Goal: Check status: Check status

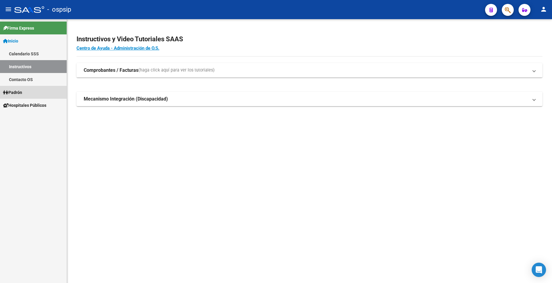
click at [21, 90] on span "Padrón" at bounding box center [12, 92] width 19 height 7
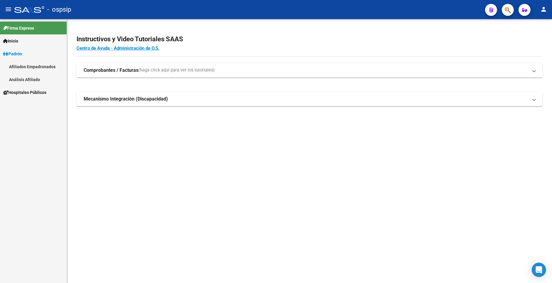
click at [28, 79] on link "Análisis Afiliado" at bounding box center [33, 79] width 67 height 13
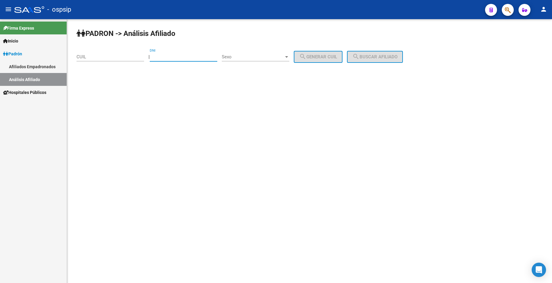
click at [185, 59] on input "DNI" at bounding box center [184, 56] width 68 height 5
type input "14872626"
click at [259, 59] on span "Sexo" at bounding box center [253, 56] width 62 height 5
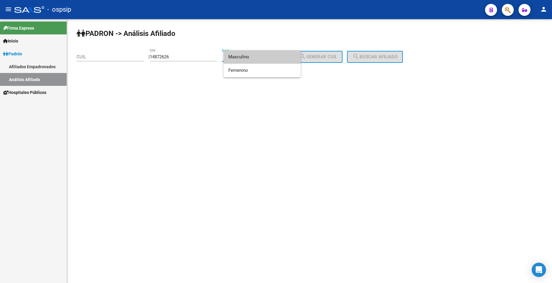
click at [259, 59] on span "Masculino" at bounding box center [262, 56] width 68 height 13
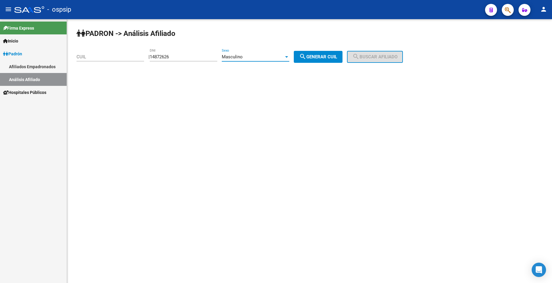
click at [329, 58] on span "search Generar CUIL" at bounding box center [318, 56] width 38 height 5
type input "20-14872626-5"
click at [360, 57] on mat-icon "search" at bounding box center [355, 56] width 7 height 7
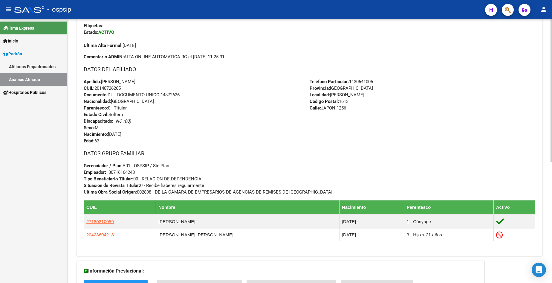
scroll to position [120, 0]
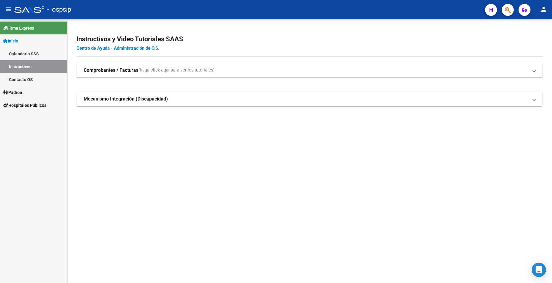
click at [22, 40] on link "Inicio" at bounding box center [33, 40] width 67 height 13
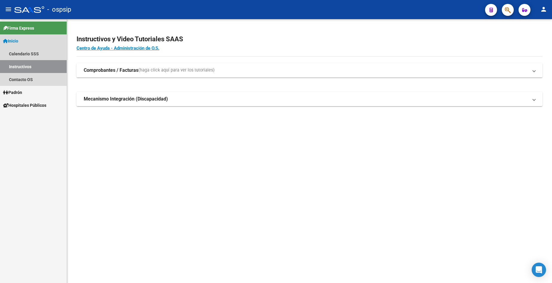
click at [22, 40] on link "Inicio" at bounding box center [33, 40] width 67 height 13
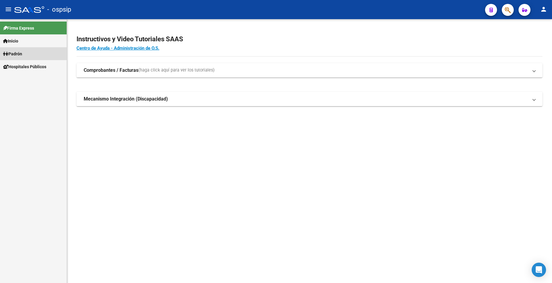
click at [22, 53] on span "Padrón" at bounding box center [12, 54] width 19 height 7
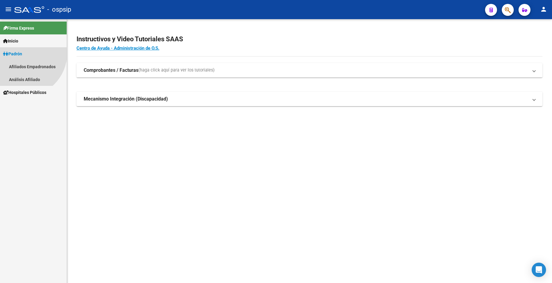
click at [22, 53] on span "Padrón" at bounding box center [12, 54] width 19 height 7
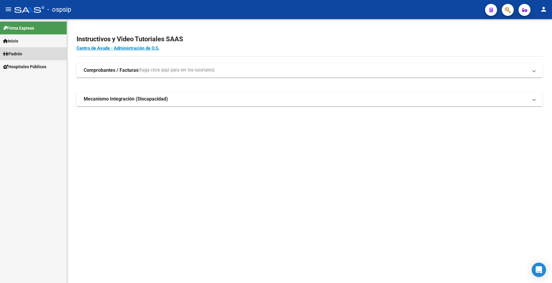
click at [19, 51] on span "Padrón" at bounding box center [12, 54] width 19 height 7
click at [20, 58] on link "Padrón" at bounding box center [33, 53] width 67 height 13
click at [21, 54] on span "Padrón" at bounding box center [12, 54] width 19 height 7
click at [27, 82] on link "Análisis Afiliado" at bounding box center [33, 79] width 67 height 13
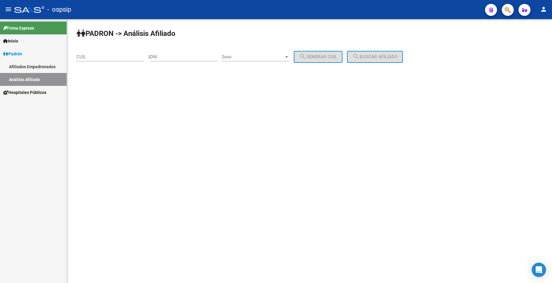
click at [188, 53] on div "DNI" at bounding box center [184, 54] width 68 height 13
type input "55354010"
click at [260, 51] on div "Sexo Sexo" at bounding box center [256, 54] width 68 height 13
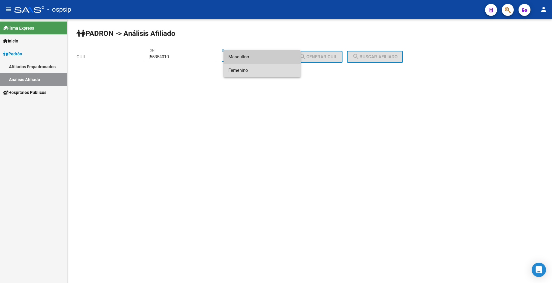
click at [264, 68] on span "Femenino" at bounding box center [262, 70] width 68 height 13
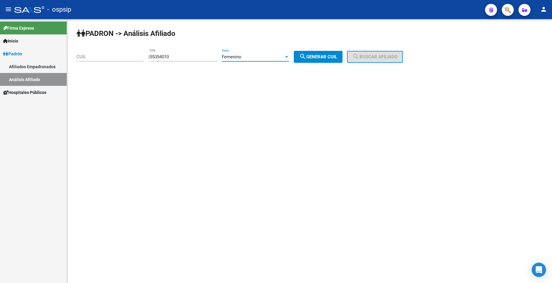
click at [242, 55] on span "Femenino" at bounding box center [232, 56] width 20 height 5
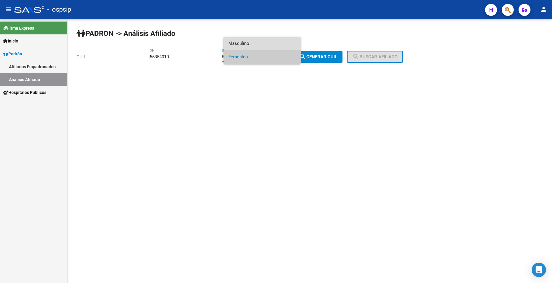
click at [247, 41] on span "Masculino" at bounding box center [262, 43] width 68 height 13
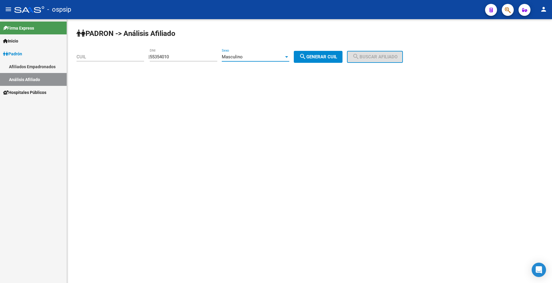
click at [316, 55] on span "search Generar CUIL" at bounding box center [318, 56] width 38 height 5
type input "20-55354010-1"
click at [372, 58] on span "search Buscar afiliado" at bounding box center [374, 56] width 45 height 5
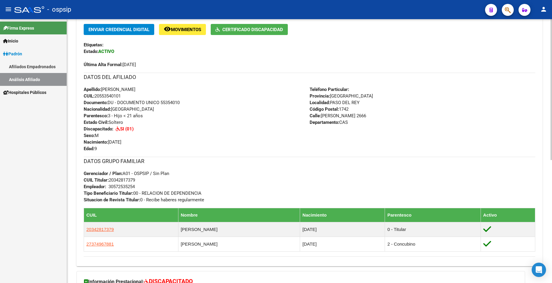
scroll to position [120, 0]
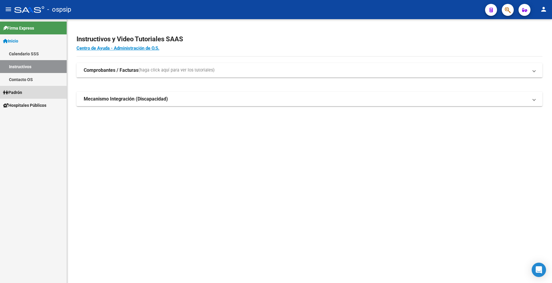
click at [21, 93] on span "Padrón" at bounding box center [12, 92] width 19 height 7
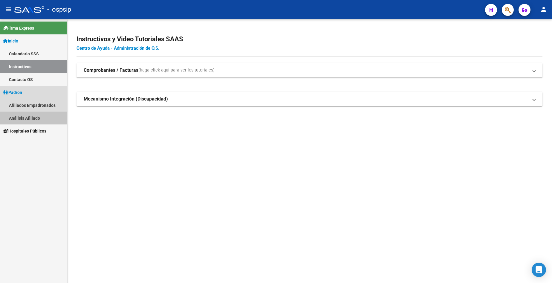
drag, startPoint x: 31, startPoint y: 115, endPoint x: 45, endPoint y: 112, distance: 13.7
click at [30, 115] on link "Análisis Afiliado" at bounding box center [33, 118] width 67 height 13
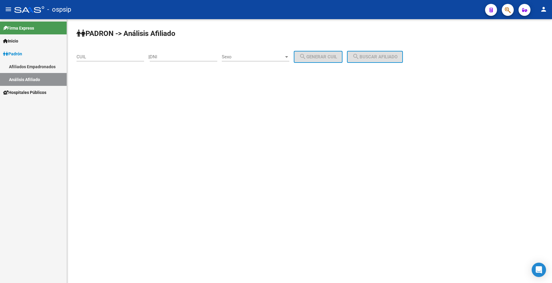
drag, startPoint x: 175, startPoint y: 57, endPoint x: 182, endPoint y: 58, distance: 6.4
click at [176, 57] on input "DNI" at bounding box center [184, 56] width 68 height 5
type input "14961020"
click at [256, 57] on span "Sexo" at bounding box center [253, 56] width 62 height 5
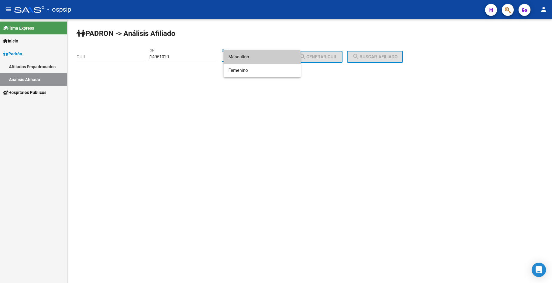
click at [256, 57] on span "Masculino" at bounding box center [262, 56] width 68 height 13
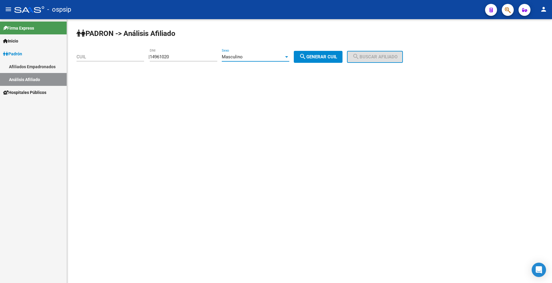
click at [323, 57] on span "search Generar CUIL" at bounding box center [318, 56] width 38 height 5
type input "20-14961020-1"
click at [382, 53] on button "search Buscar afiliado" at bounding box center [375, 57] width 56 height 12
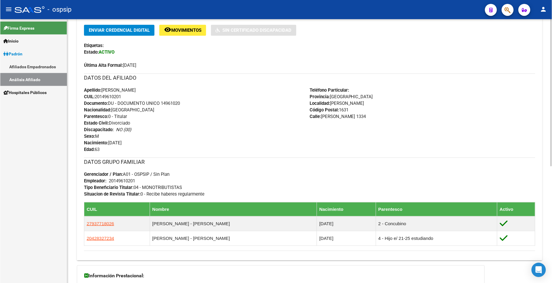
scroll to position [149, 0]
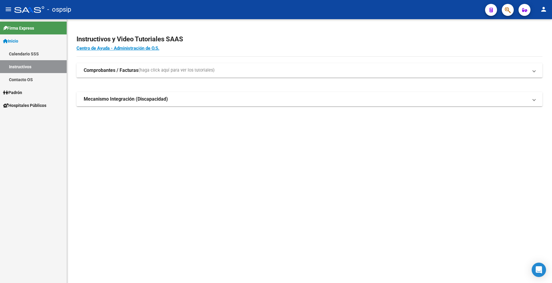
click at [22, 92] on span "Padrón" at bounding box center [12, 92] width 19 height 7
click at [27, 93] on link "Padrón" at bounding box center [33, 92] width 67 height 13
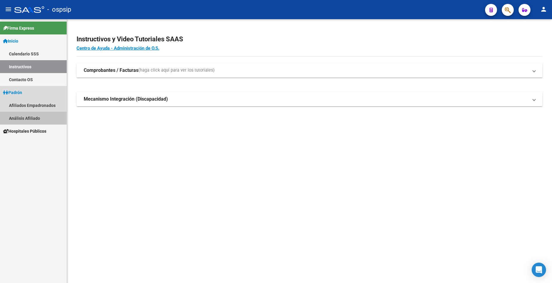
click at [33, 117] on link "Análisis Afiliado" at bounding box center [33, 118] width 67 height 13
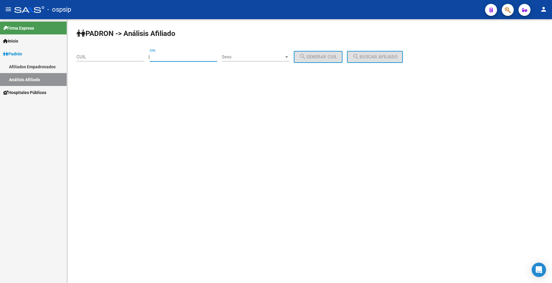
click at [187, 55] on input "DNI" at bounding box center [184, 56] width 68 height 5
click at [182, 54] on div "DNI" at bounding box center [184, 54] width 68 height 13
type input "41535237"
click at [262, 54] on div "Sexo Sexo" at bounding box center [256, 54] width 68 height 13
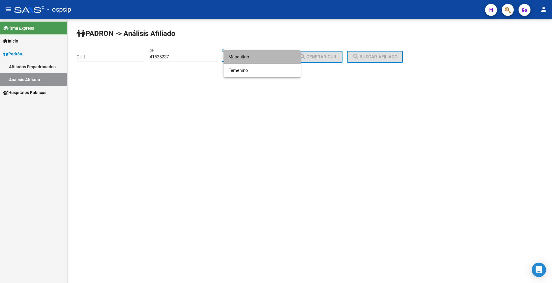
click at [262, 57] on span "Masculino" at bounding box center [262, 56] width 68 height 13
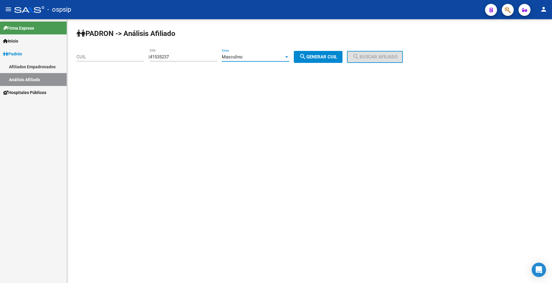
click at [262, 57] on div "Masculino" at bounding box center [253, 56] width 62 height 5
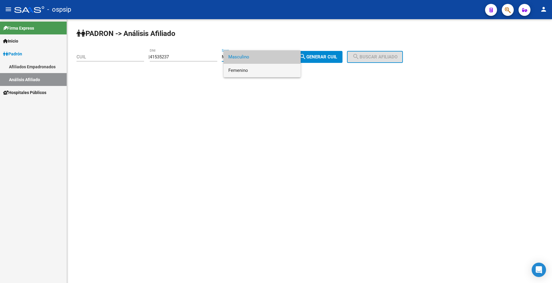
click at [264, 67] on span "Femenino" at bounding box center [262, 70] width 68 height 13
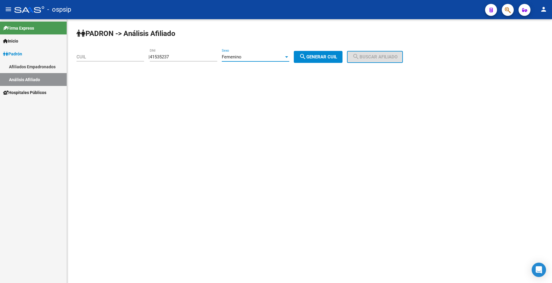
click at [314, 59] on button "search Generar CUIL" at bounding box center [318, 57] width 49 height 12
type input "27-41535237-4"
click at [387, 53] on button "search Buscar afiliado" at bounding box center [375, 57] width 56 height 12
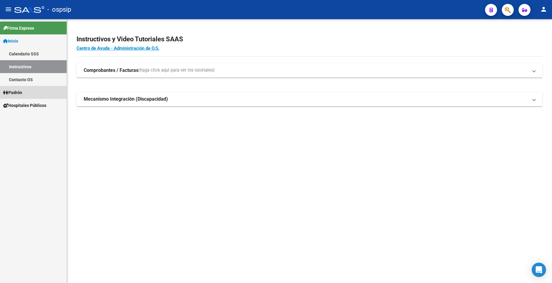
click at [19, 94] on span "Padrón" at bounding box center [12, 92] width 19 height 7
click at [18, 92] on span "Padrón" at bounding box center [12, 92] width 19 height 7
click at [21, 94] on span "Padrón" at bounding box center [12, 92] width 19 height 7
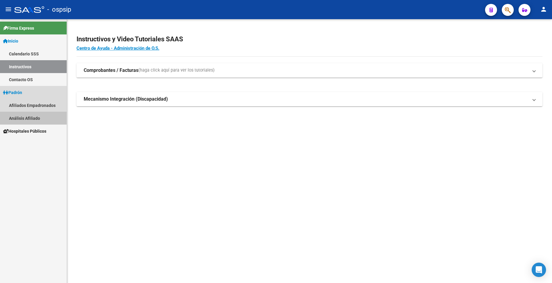
click at [27, 117] on link "Análisis Afiliado" at bounding box center [33, 118] width 67 height 13
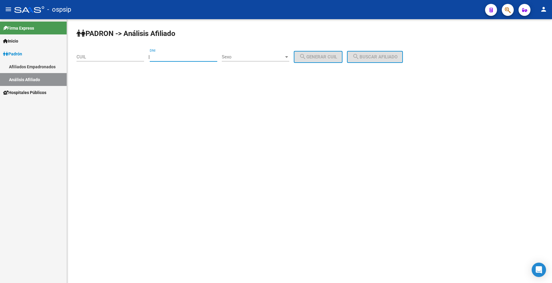
click at [180, 57] on input "DNI" at bounding box center [184, 56] width 68 height 5
type input "38060930"
click at [260, 58] on span "Sexo" at bounding box center [253, 56] width 62 height 5
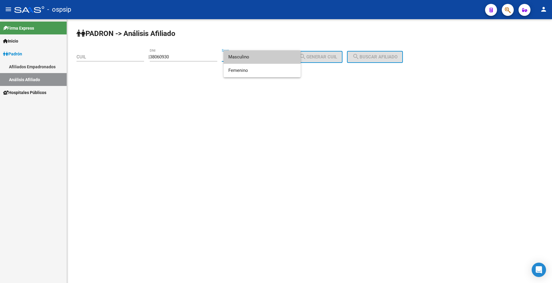
click at [260, 56] on span "Masculino" at bounding box center [262, 56] width 68 height 13
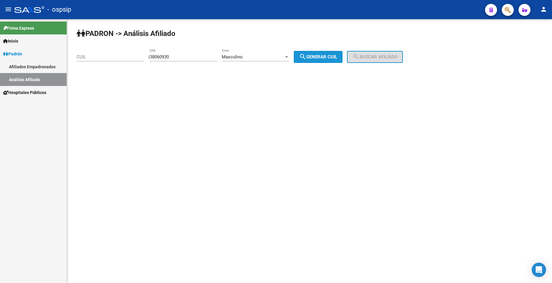
click at [317, 60] on button "search Generar CUIL" at bounding box center [318, 57] width 49 height 12
type input "20-38060930-5"
click at [376, 57] on span "search Buscar afiliado" at bounding box center [374, 56] width 45 height 5
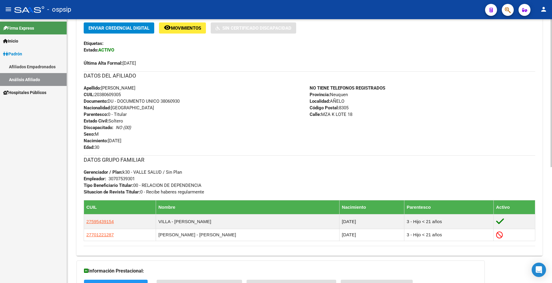
scroll to position [179, 0]
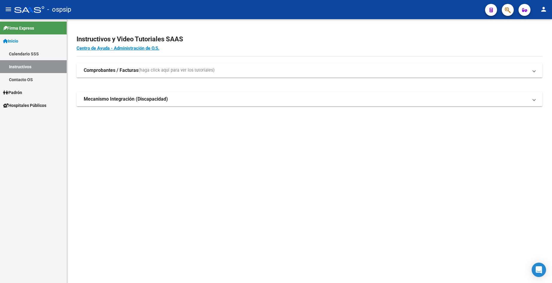
click at [26, 91] on link "Padrón" at bounding box center [33, 92] width 67 height 13
click at [26, 92] on link "Padrón" at bounding box center [33, 92] width 67 height 13
drag, startPoint x: 31, startPoint y: 114, endPoint x: 34, endPoint y: 113, distance: 3.5
click at [31, 115] on link "Análisis Afiliado" at bounding box center [33, 118] width 67 height 13
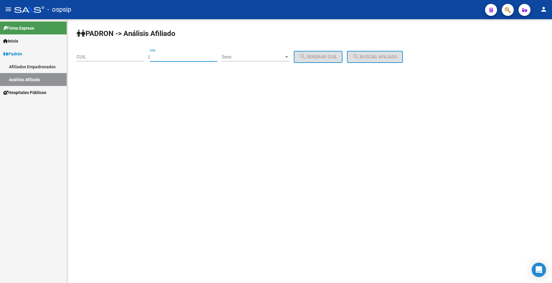
drag, startPoint x: 178, startPoint y: 55, endPoint x: 183, endPoint y: 56, distance: 4.4
click at [179, 56] on input "DNI" at bounding box center [184, 56] width 68 height 5
type input "53543915"
click at [255, 52] on div "Sexo Sexo" at bounding box center [256, 54] width 68 height 13
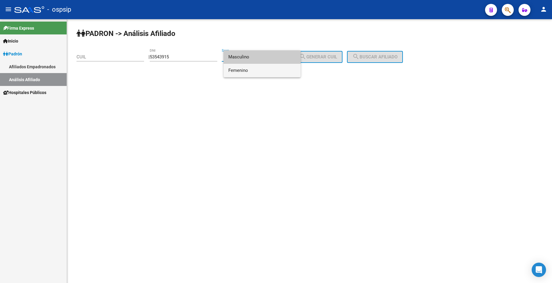
click at [260, 70] on span "Femenino" at bounding box center [262, 70] width 68 height 13
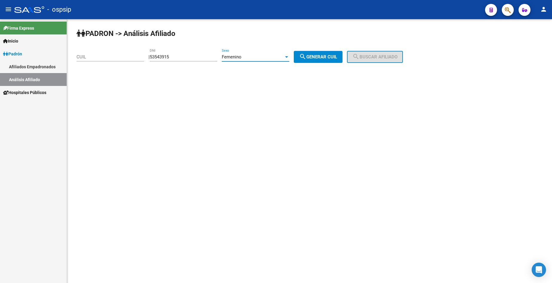
click at [328, 56] on span "search Generar CUIL" at bounding box center [318, 56] width 38 height 5
type input "27-53543915-5"
click at [360, 54] on mat-icon "search" at bounding box center [355, 56] width 7 height 7
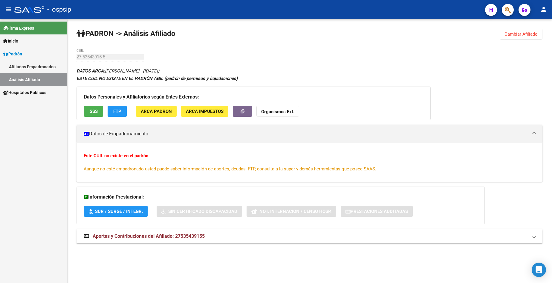
click at [15, 39] on span "Inicio" at bounding box center [10, 41] width 15 height 7
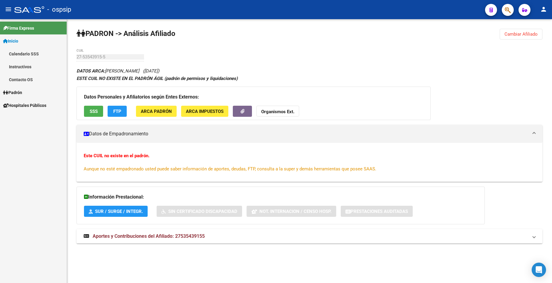
click at [25, 67] on link "Instructivos" at bounding box center [33, 66] width 67 height 13
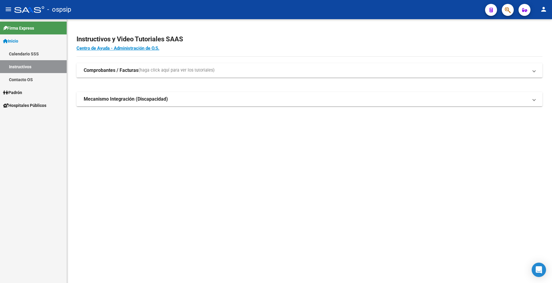
click at [28, 91] on link "Padrón" at bounding box center [33, 92] width 67 height 13
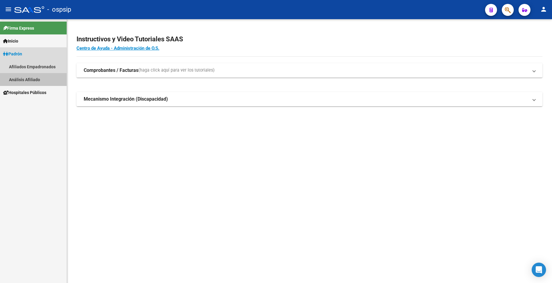
click at [30, 80] on link "Análisis Afiliado" at bounding box center [33, 79] width 67 height 13
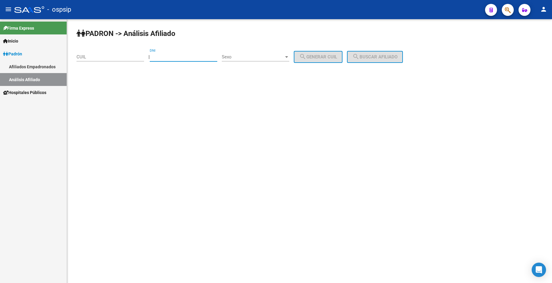
click at [195, 57] on input "DNI" at bounding box center [184, 56] width 68 height 5
type input "38060930"
click at [268, 56] on span "Sexo" at bounding box center [253, 56] width 62 height 5
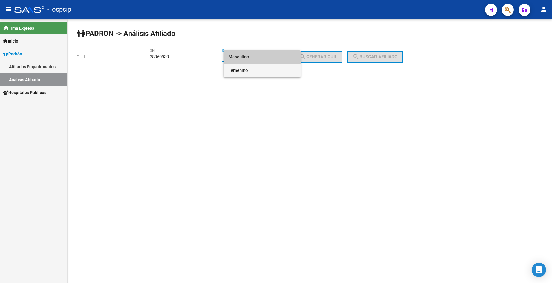
click at [266, 71] on span "Femenino" at bounding box center [262, 70] width 68 height 13
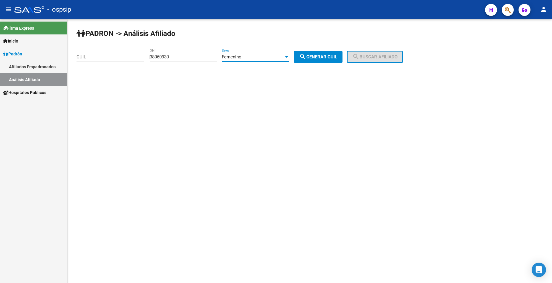
click at [268, 58] on div "Femenino" at bounding box center [253, 56] width 62 height 5
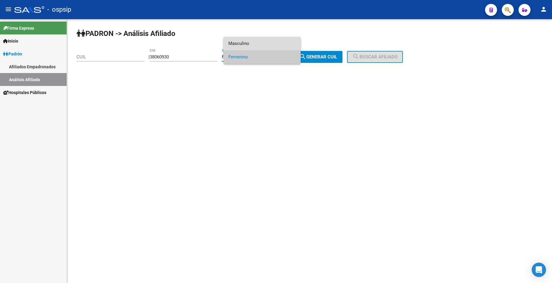
click at [267, 42] on span "Masculino" at bounding box center [262, 43] width 68 height 13
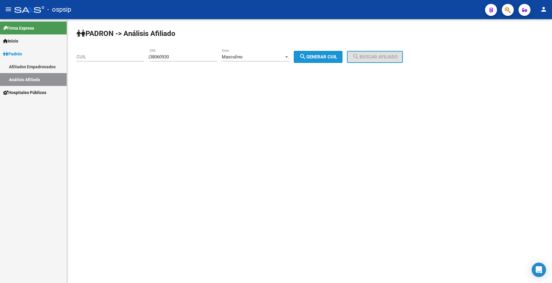
click at [321, 55] on span "search Generar CUIL" at bounding box center [318, 56] width 38 height 5
type input "20-38060930-5"
click at [360, 59] on mat-icon "search" at bounding box center [355, 56] width 7 height 7
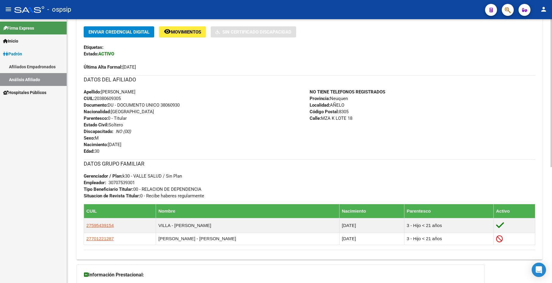
scroll to position [146, 0]
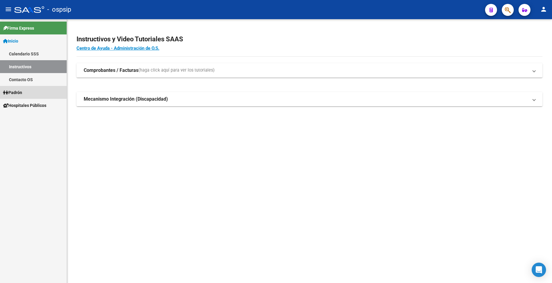
click at [26, 91] on link "Padrón" at bounding box center [33, 92] width 67 height 13
click at [29, 123] on link "Análisis Afiliado" at bounding box center [33, 118] width 67 height 13
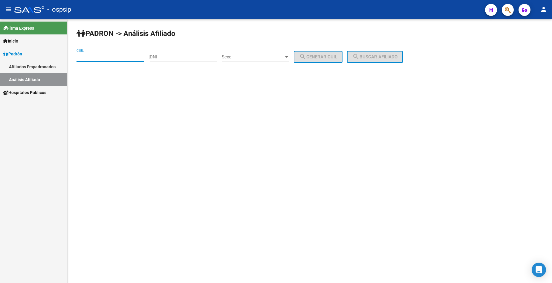
click at [103, 56] on input "CUIL" at bounding box center [111, 56] width 68 height 5
type input "27-59543915-4"
click at [378, 53] on button "search Buscar afiliado" at bounding box center [375, 57] width 56 height 12
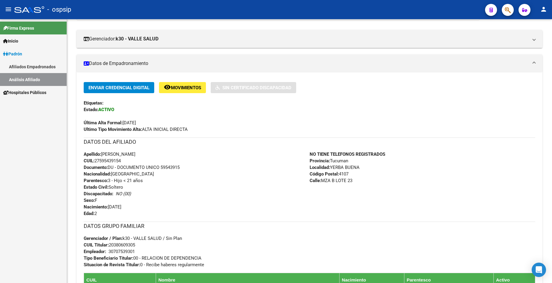
scroll to position [90, 0]
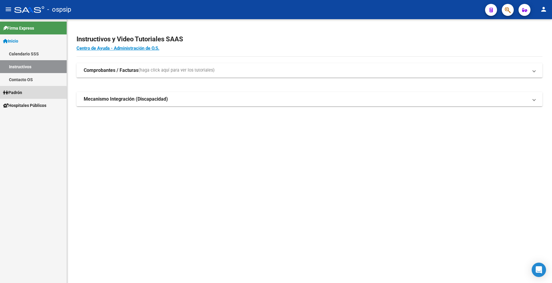
click at [22, 94] on span "Padrón" at bounding box center [12, 92] width 19 height 7
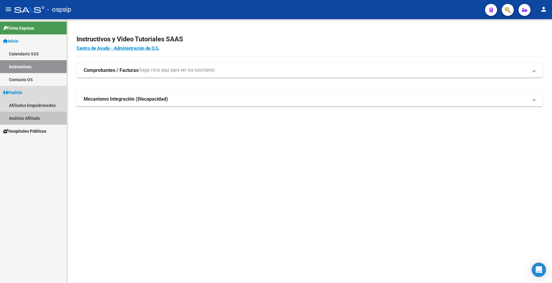
click at [36, 116] on link "Análisis Afiliado" at bounding box center [33, 118] width 67 height 13
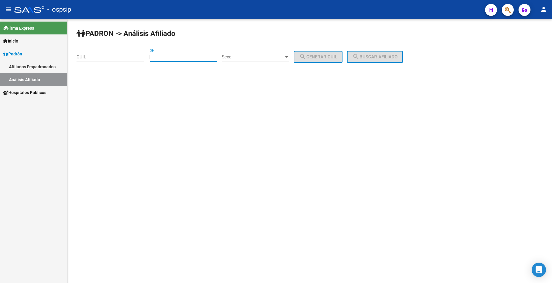
click at [192, 58] on input "DNI" at bounding box center [184, 56] width 68 height 5
type input "92485841"
click at [260, 56] on span "Sexo" at bounding box center [253, 56] width 62 height 5
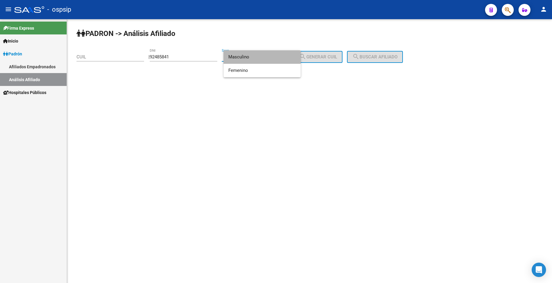
click at [260, 58] on span "Masculino" at bounding box center [262, 56] width 68 height 13
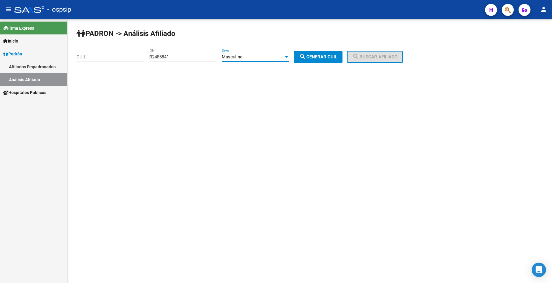
click at [323, 58] on span "search Generar CUIL" at bounding box center [318, 56] width 38 height 5
type input "23-92485841-9"
click at [411, 63] on div "PADRON -> Análisis Afiliado 23-92485841-9 CUIL | 92485841 DNI Masculino Sexo se…" at bounding box center [309, 50] width 485 height 63
click at [398, 58] on span "search Buscar afiliado" at bounding box center [374, 56] width 45 height 5
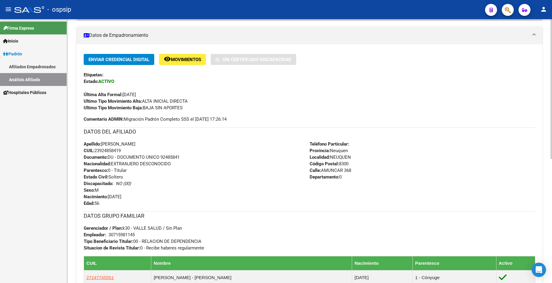
scroll to position [149, 0]
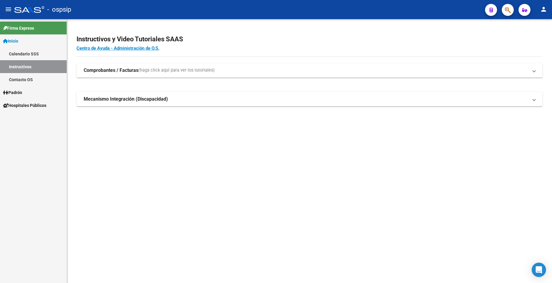
click at [22, 93] on span "Padrón" at bounding box center [12, 92] width 19 height 7
click at [36, 119] on link "Análisis Afiliado" at bounding box center [33, 118] width 67 height 13
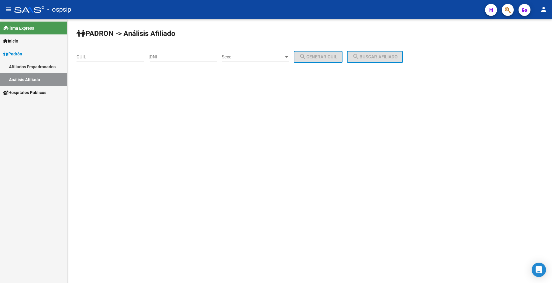
click at [188, 60] on div "DNI" at bounding box center [184, 54] width 68 height 13
type input "32885570"
click at [264, 52] on div "Sexo Sexo" at bounding box center [256, 54] width 68 height 13
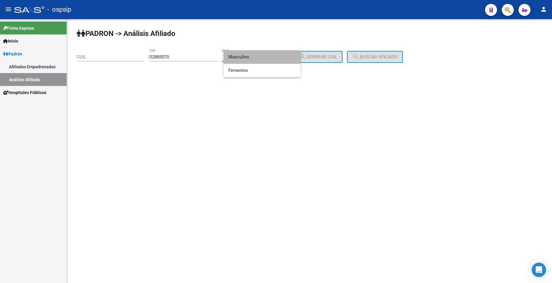
drag, startPoint x: 261, startPoint y: 59, endPoint x: 265, endPoint y: 61, distance: 4.4
click at [260, 59] on span "Masculino" at bounding box center [262, 56] width 68 height 13
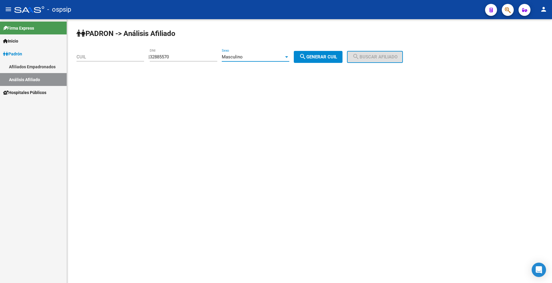
click at [322, 56] on span "search Generar CUIL" at bounding box center [318, 56] width 38 height 5
type input "20-32885570-5"
click at [366, 61] on button "search Buscar afiliado" at bounding box center [375, 57] width 56 height 12
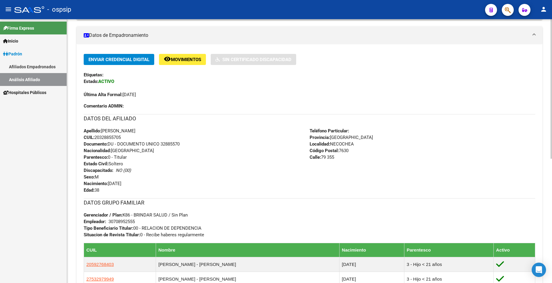
scroll to position [149, 0]
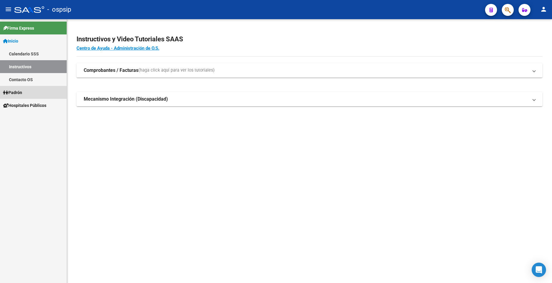
click at [22, 90] on span "Padrón" at bounding box center [12, 92] width 19 height 7
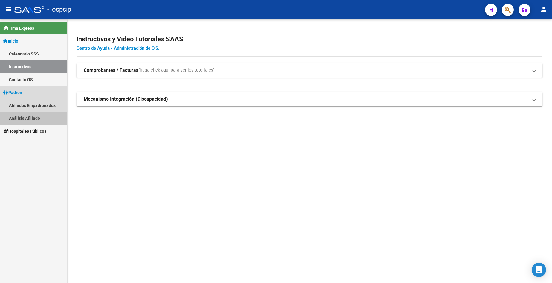
click at [36, 120] on link "Análisis Afiliado" at bounding box center [33, 118] width 67 height 13
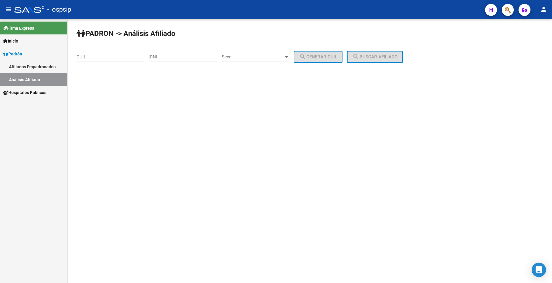
drag, startPoint x: 193, startPoint y: 57, endPoint x: 186, endPoint y: 57, distance: 6.6
click at [192, 57] on input "DNI" at bounding box center [184, 56] width 68 height 5
type input "34275255"
click at [258, 53] on div "Sexo Sexo" at bounding box center [256, 54] width 68 height 13
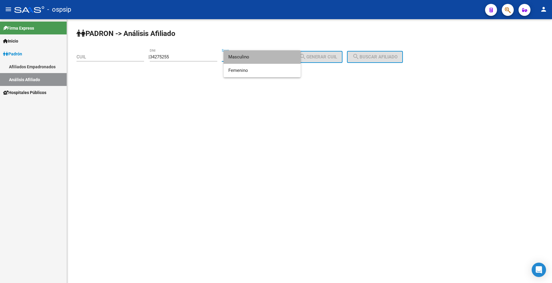
click at [258, 56] on span "Masculino" at bounding box center [262, 56] width 68 height 13
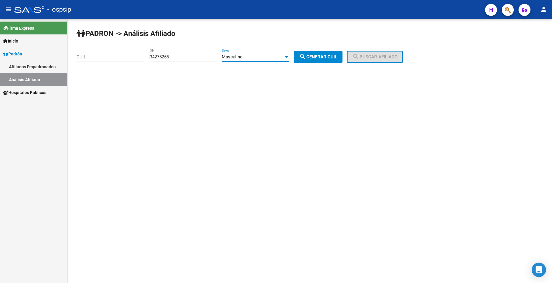
click at [332, 57] on span "search Generar CUIL" at bounding box center [318, 56] width 38 height 5
type input "20-34275255-2"
click at [377, 56] on span "search Buscar afiliado" at bounding box center [374, 56] width 45 height 5
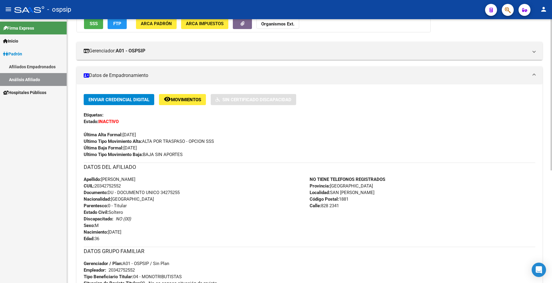
scroll to position [120, 0]
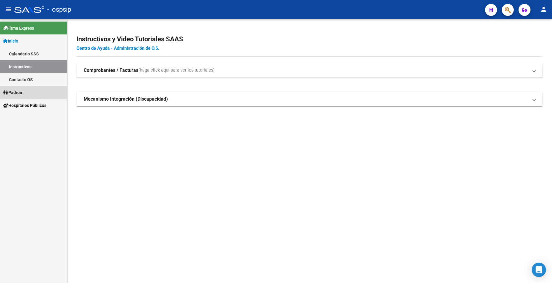
click at [20, 94] on span "Padrón" at bounding box center [12, 92] width 19 height 7
click at [33, 117] on link "Análisis Afiliado" at bounding box center [33, 118] width 67 height 13
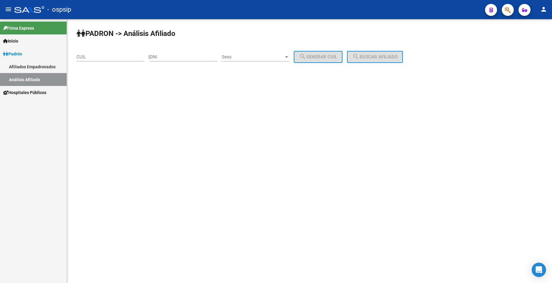
drag, startPoint x: 184, startPoint y: 58, endPoint x: 202, endPoint y: 58, distance: 17.9
click at [184, 58] on input "DNI" at bounding box center [184, 56] width 68 height 5
type input "22710954"
click at [255, 56] on span "Sexo" at bounding box center [253, 56] width 62 height 5
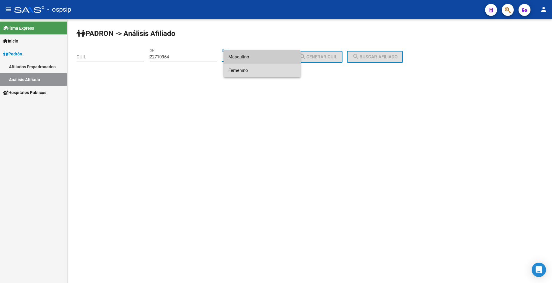
click at [259, 67] on span "Femenino" at bounding box center [262, 70] width 68 height 13
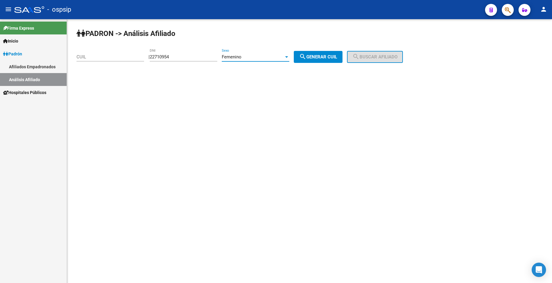
click at [323, 54] on button "search Generar CUIL" at bounding box center [318, 57] width 49 height 12
type input "27-22710954-3"
click at [379, 58] on span "search Buscar afiliado" at bounding box center [374, 56] width 45 height 5
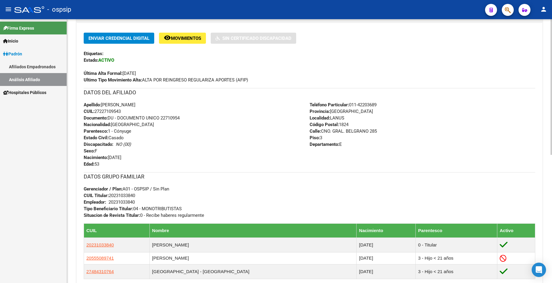
scroll to position [149, 0]
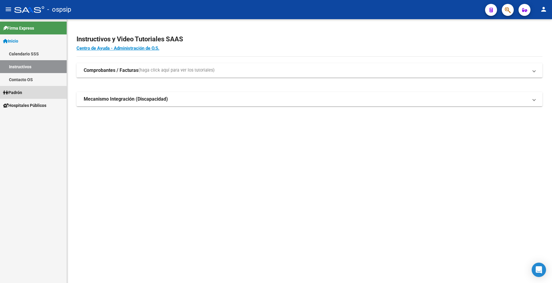
click at [22, 93] on span "Padrón" at bounding box center [12, 92] width 19 height 7
click at [24, 119] on link "Análisis Afiliado" at bounding box center [33, 118] width 67 height 13
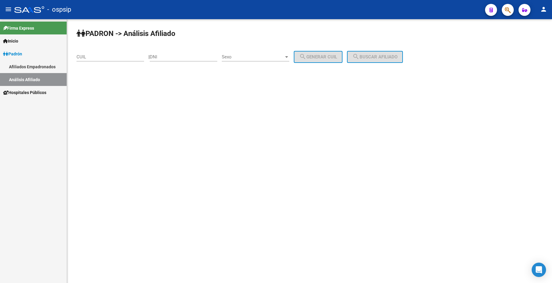
click at [198, 55] on input "DNI" at bounding box center [184, 56] width 68 height 5
type input "27510239"
click at [259, 55] on span "Sexo" at bounding box center [253, 56] width 62 height 5
click at [259, 59] on span "Masculino" at bounding box center [262, 56] width 68 height 13
click at [323, 58] on span "search Generar CUIL" at bounding box center [318, 56] width 38 height 5
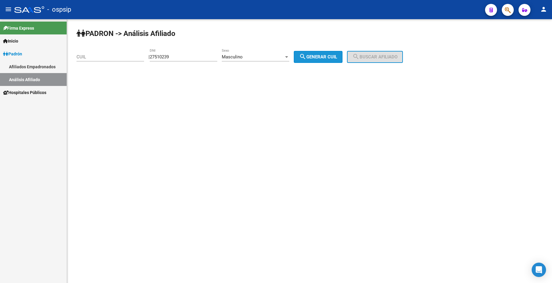
type input "20-27510239-4"
click at [391, 53] on button "search Buscar afiliado" at bounding box center [375, 57] width 56 height 12
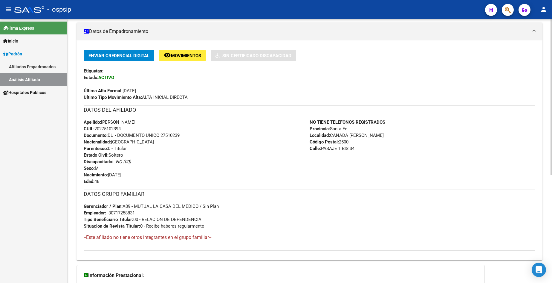
scroll to position [153, 0]
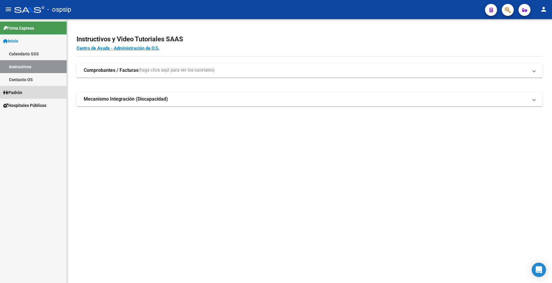
click at [22, 91] on span "Padrón" at bounding box center [12, 92] width 19 height 7
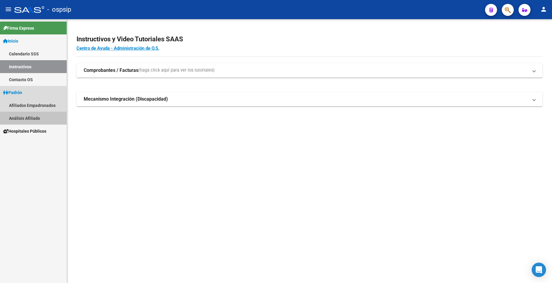
click at [35, 118] on link "Análisis Afiliado" at bounding box center [33, 118] width 67 height 13
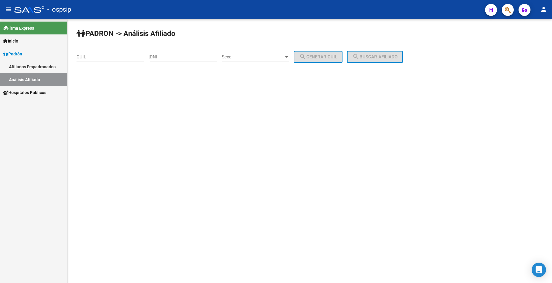
click at [197, 58] on input "DNI" at bounding box center [184, 56] width 68 height 5
type input "18381258"
click at [247, 54] on div "Sexo Sexo" at bounding box center [256, 54] width 68 height 13
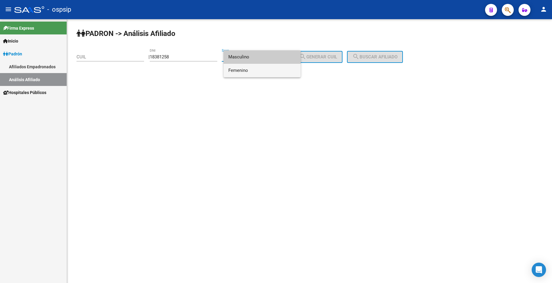
click at [252, 71] on span "Femenino" at bounding box center [262, 70] width 68 height 13
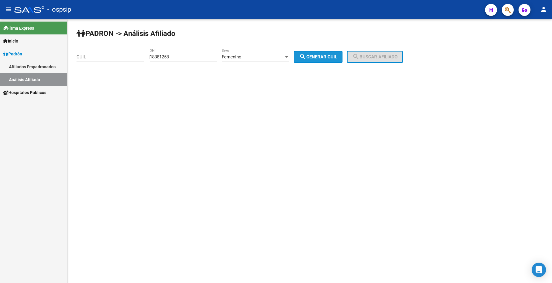
click at [336, 59] on button "search Generar CUIL" at bounding box center [318, 57] width 49 height 12
type input "27-18381258-6"
click at [367, 58] on span "search Buscar afiliado" at bounding box center [374, 56] width 45 height 5
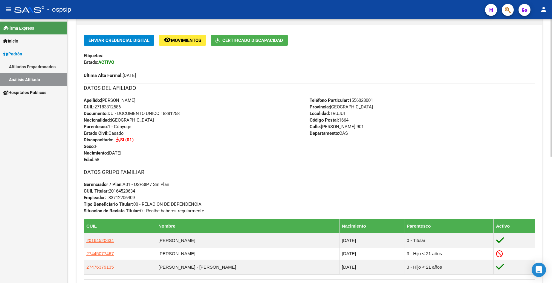
scroll to position [158, 0]
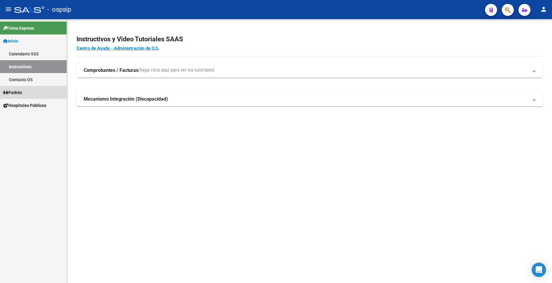
click at [22, 93] on span "Padrón" at bounding box center [12, 92] width 19 height 7
click at [22, 91] on span "Padrón" at bounding box center [12, 92] width 19 height 7
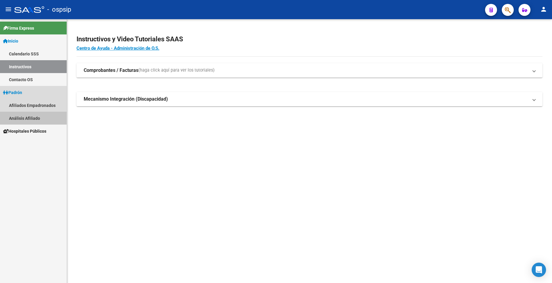
click at [32, 119] on link "Análisis Afiliado" at bounding box center [33, 118] width 67 height 13
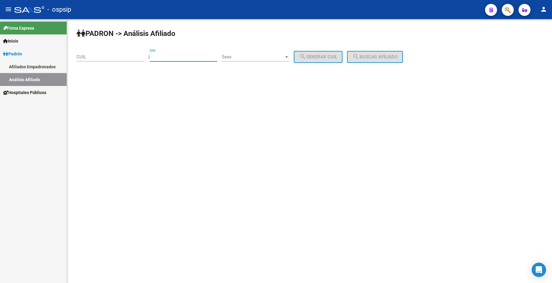
click at [174, 58] on input "DNI" at bounding box center [184, 56] width 68 height 5
type input "42713042"
click at [260, 53] on div "Sexo Sexo" at bounding box center [256, 54] width 68 height 13
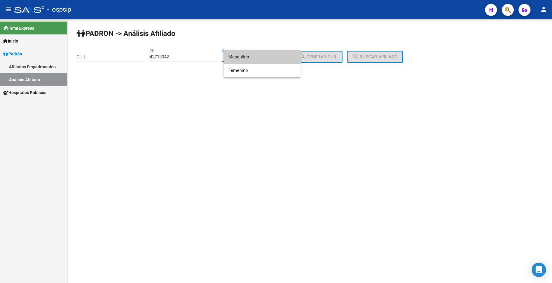
drag, startPoint x: 260, startPoint y: 59, endPoint x: 266, endPoint y: 60, distance: 6.3
click at [261, 59] on span "Masculino" at bounding box center [262, 56] width 68 height 13
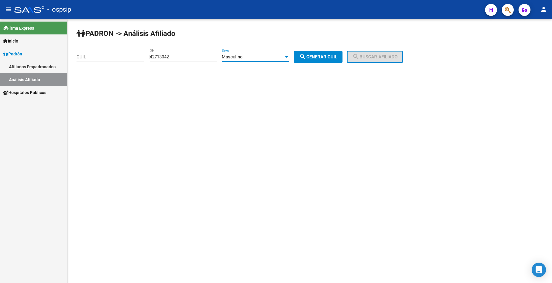
click at [306, 59] on mat-icon "search" at bounding box center [302, 56] width 7 height 7
type input "20-42713042-9"
click at [355, 57] on button "search Buscar afiliado" at bounding box center [375, 57] width 56 height 12
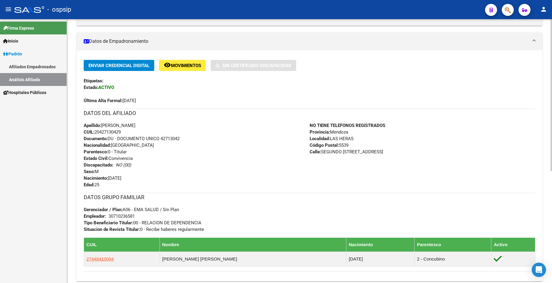
scroll to position [149, 0]
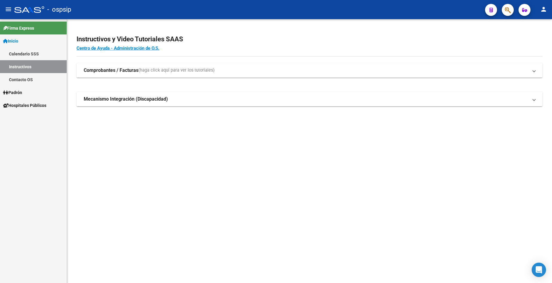
click at [27, 93] on link "Padrón" at bounding box center [33, 92] width 67 height 13
click at [30, 117] on link "Análisis Afiliado" at bounding box center [33, 118] width 67 height 13
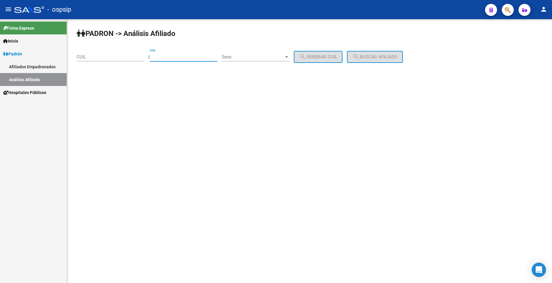
click at [181, 57] on input "DNI" at bounding box center [184, 56] width 68 height 5
type input "22828558"
click at [263, 52] on div "Sexo Sexo" at bounding box center [256, 54] width 68 height 13
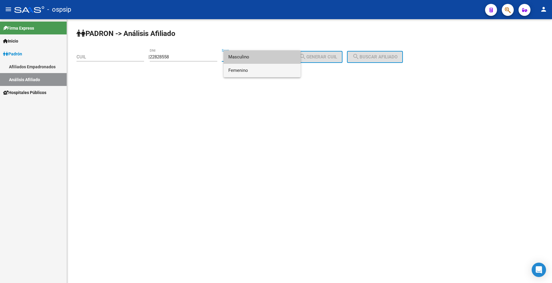
click at [260, 68] on span "Femenino" at bounding box center [262, 70] width 68 height 13
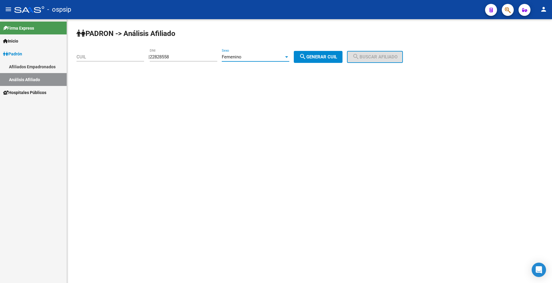
click at [327, 60] on button "search Generar CUIL" at bounding box center [318, 57] width 49 height 12
type input "27-22828558-2"
click at [383, 55] on span "search Buscar afiliado" at bounding box center [374, 56] width 45 height 5
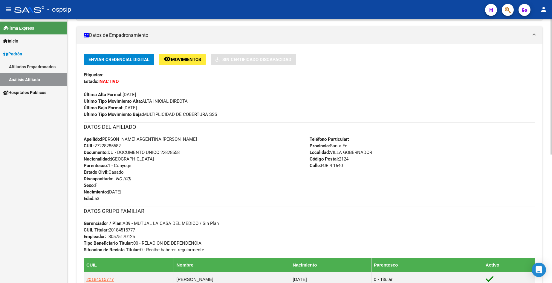
scroll to position [149, 0]
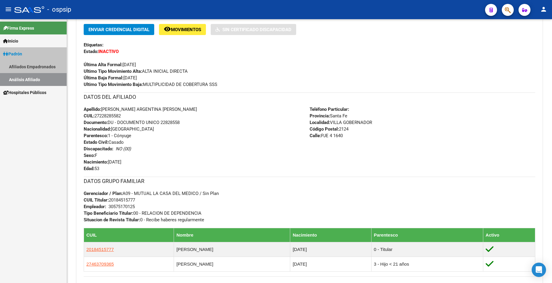
click at [20, 55] on span "Padrón" at bounding box center [12, 54] width 19 height 7
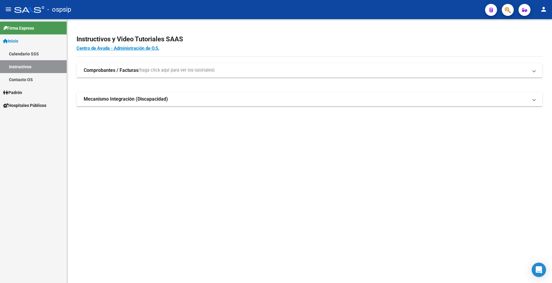
click at [27, 93] on link "Padrón" at bounding box center [33, 92] width 67 height 13
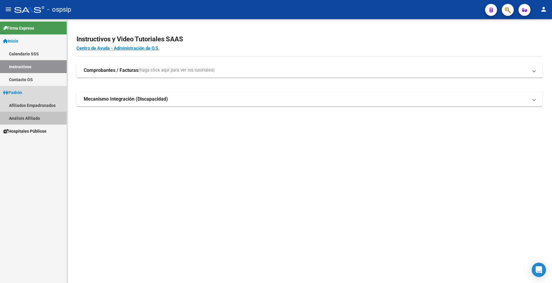
click at [31, 118] on link "Análisis Afiliado" at bounding box center [33, 118] width 67 height 13
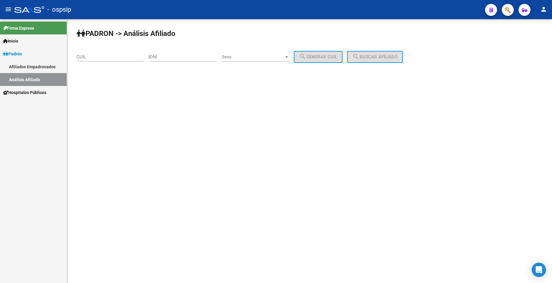
click at [178, 59] on input "DNI" at bounding box center [184, 56] width 68 height 5
type input "13331118"
click at [258, 55] on span "Sexo" at bounding box center [253, 56] width 62 height 5
click at [260, 56] on span "Masculino" at bounding box center [262, 56] width 68 height 13
click at [324, 56] on span "search Generar CUIL" at bounding box center [318, 56] width 38 height 5
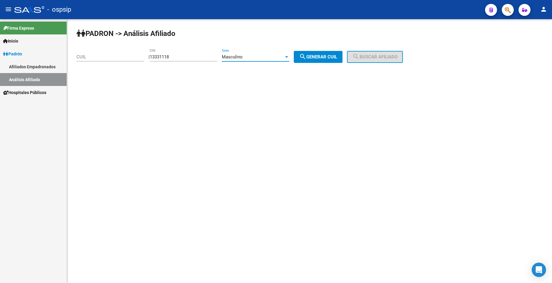
type input "20-13331118-2"
click at [393, 55] on span "search Buscar afiliado" at bounding box center [374, 56] width 45 height 5
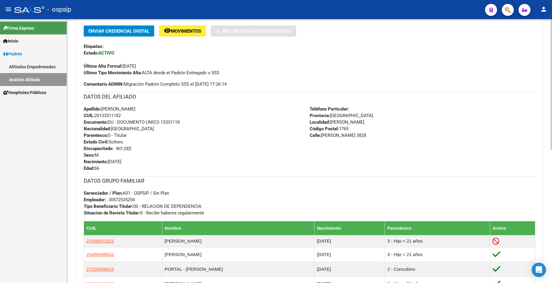
scroll to position [179, 0]
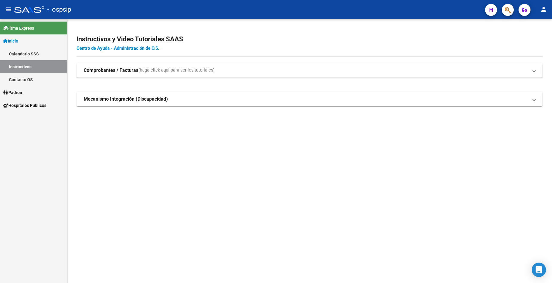
click at [18, 43] on span "Inicio" at bounding box center [10, 41] width 15 height 7
click at [22, 94] on span "Padrón" at bounding box center [12, 92] width 19 height 7
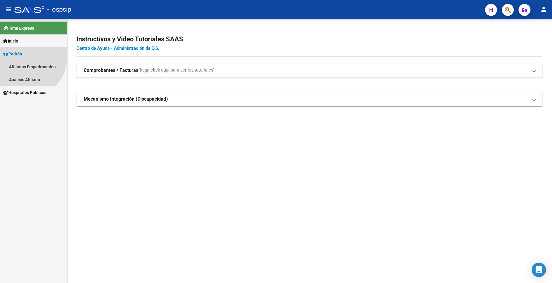
click at [24, 86] on span "Padrón Afiliados Empadronados Análisis Afiliado" at bounding box center [33, 66] width 67 height 39
click at [24, 80] on link "Análisis Afiliado" at bounding box center [33, 79] width 67 height 13
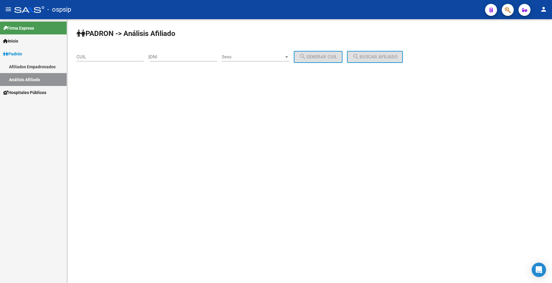
click at [173, 59] on div "DNI" at bounding box center [184, 54] width 68 height 13
type input "19099164"
click at [268, 52] on div "Sexo Sexo" at bounding box center [256, 54] width 68 height 13
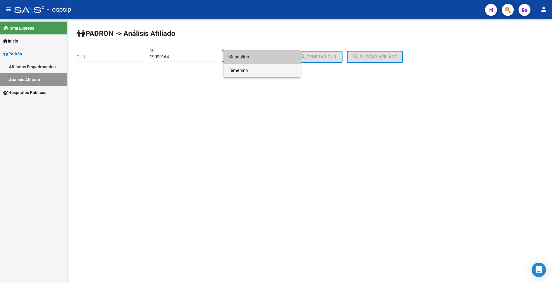
click at [265, 69] on span "Femenino" at bounding box center [262, 70] width 68 height 13
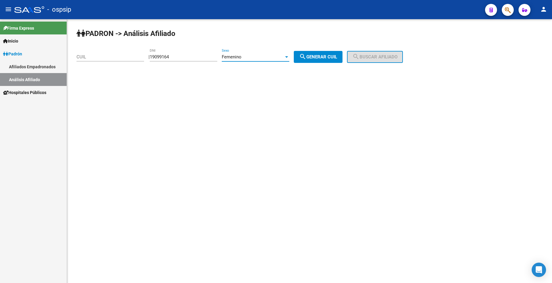
click at [320, 58] on span "search Generar CUIL" at bounding box center [318, 56] width 38 height 5
type input "23-19099164-4"
click at [347, 55] on div "| 19099164 DNI Femenino Sexo search Generar CUIL" at bounding box center [248, 56] width 199 height 5
click at [359, 55] on button "search Buscar afiliado" at bounding box center [375, 57] width 56 height 12
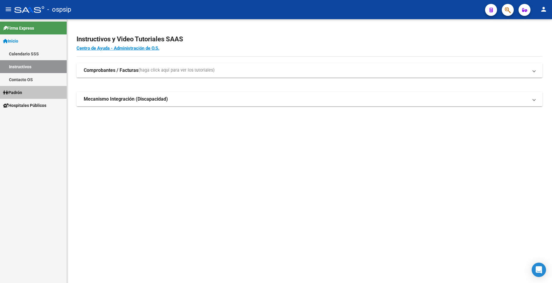
click at [21, 94] on span "Padrón" at bounding box center [12, 92] width 19 height 7
click at [25, 94] on link "Padrón" at bounding box center [33, 92] width 67 height 13
click at [33, 114] on link "Análisis Afiliado" at bounding box center [33, 118] width 67 height 13
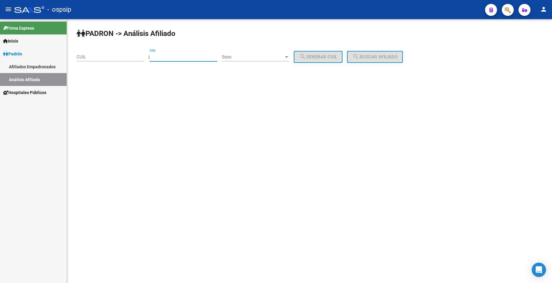
click at [178, 60] on div "DNI" at bounding box center [184, 54] width 68 height 13
type input "19099164"
click at [257, 64] on div "Sexo Sexo" at bounding box center [256, 57] width 68 height 19
click at [257, 58] on span "Sexo" at bounding box center [253, 56] width 62 height 5
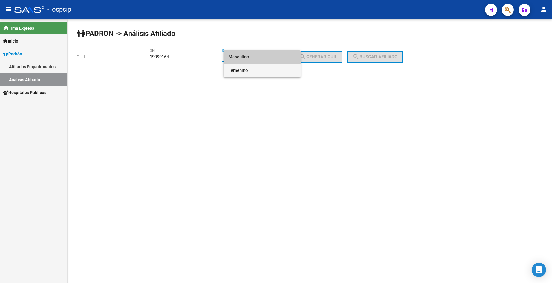
click at [259, 68] on span "Femenino" at bounding box center [262, 70] width 68 height 13
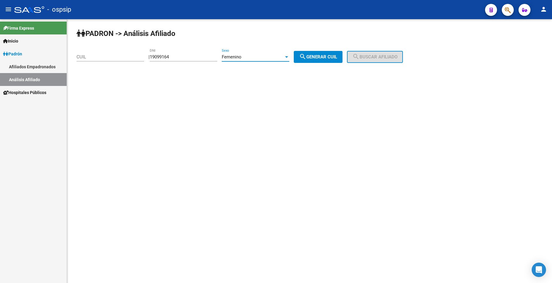
click at [342, 59] on button "search Generar CUIL" at bounding box center [318, 57] width 49 height 12
type input "23-19099164-4"
click at [375, 56] on span "search Buscar afiliado" at bounding box center [374, 56] width 45 height 5
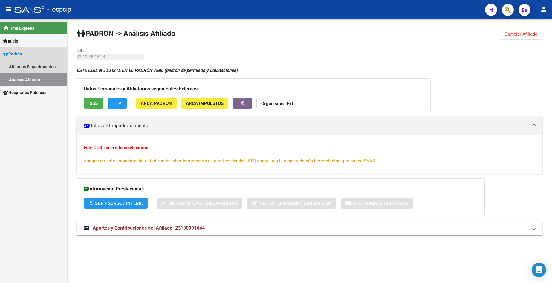
click at [22, 52] on span "Padrón" at bounding box center [12, 54] width 19 height 7
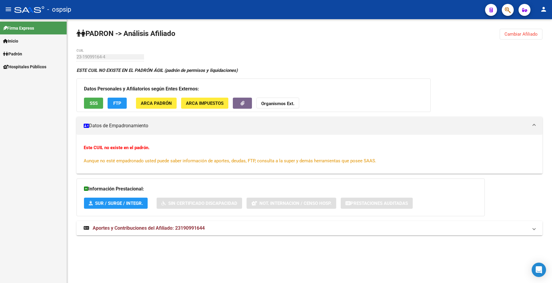
click at [19, 55] on span "Padrón" at bounding box center [12, 54] width 19 height 7
drag, startPoint x: 22, startPoint y: 79, endPoint x: 95, endPoint y: 70, distance: 74.1
click at [22, 79] on link "Análisis Afiliado" at bounding box center [33, 79] width 67 height 13
click at [30, 78] on link "Análisis Afiliado" at bounding box center [33, 79] width 67 height 13
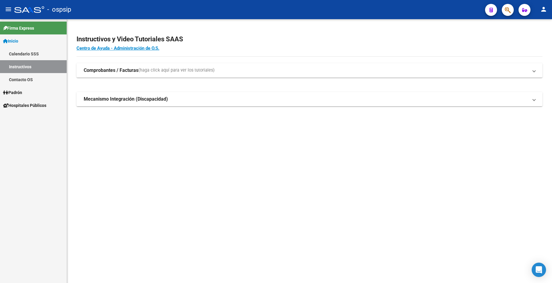
click at [19, 95] on span "Padrón" at bounding box center [12, 92] width 19 height 7
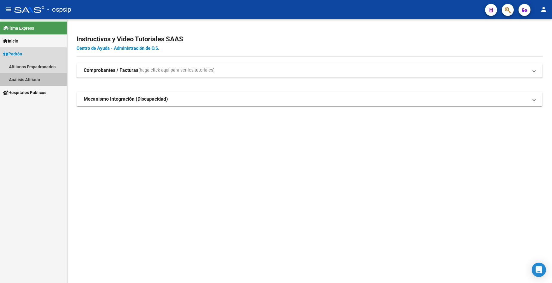
click at [33, 79] on link "Análisis Afiliado" at bounding box center [33, 79] width 67 height 13
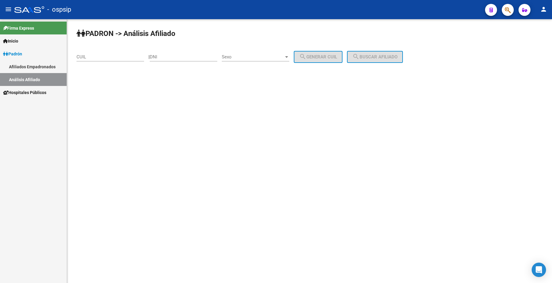
click at [199, 55] on input "DNI" at bounding box center [184, 56] width 68 height 5
type input "95694106"
click at [276, 57] on span "Sexo" at bounding box center [253, 56] width 62 height 5
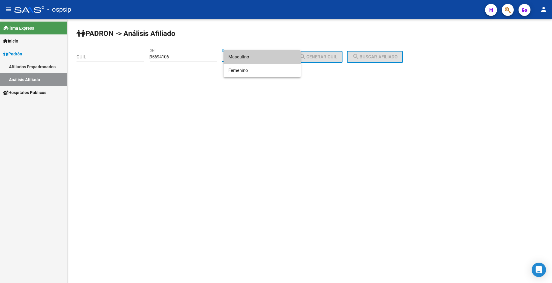
click at [254, 58] on span "Masculino" at bounding box center [262, 56] width 68 height 13
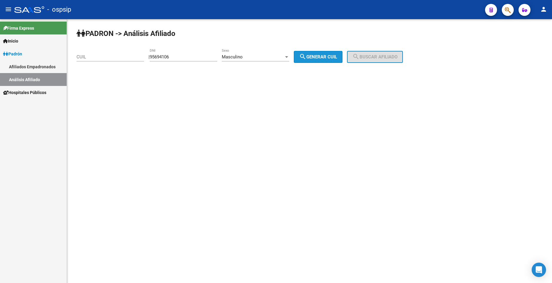
click at [314, 54] on span "search Generar CUIL" at bounding box center [318, 56] width 38 height 5
type input "20-95694106-8"
click at [375, 52] on button "search Buscar afiliado" at bounding box center [375, 57] width 56 height 12
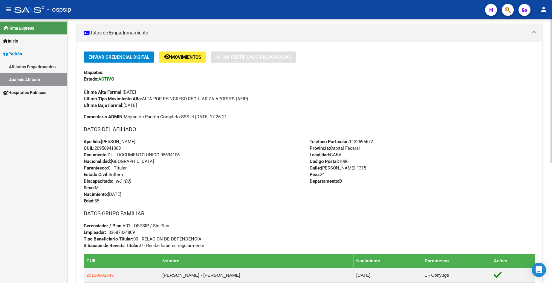
scroll to position [120, 0]
